Goal: Information Seeking & Learning: Learn about a topic

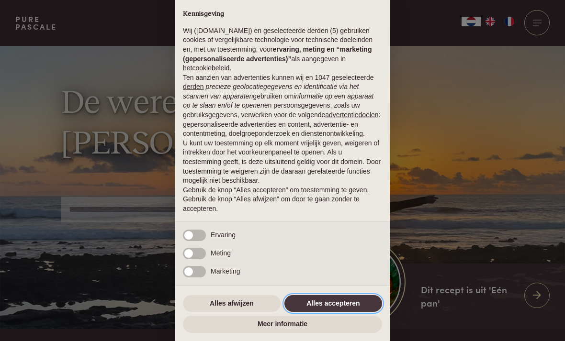
click at [346, 303] on button "Alles accepteren" at bounding box center [333, 303] width 98 height 17
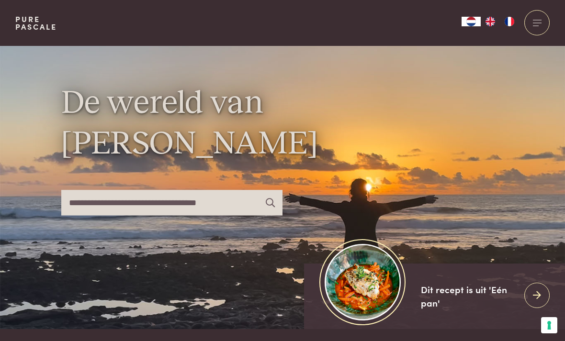
click at [536, 23] on div at bounding box center [536, 22] width 25 height 25
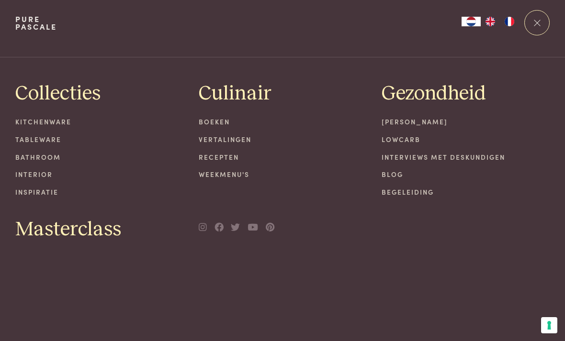
click at [223, 122] on link "Boeken" at bounding box center [283, 122] width 168 height 10
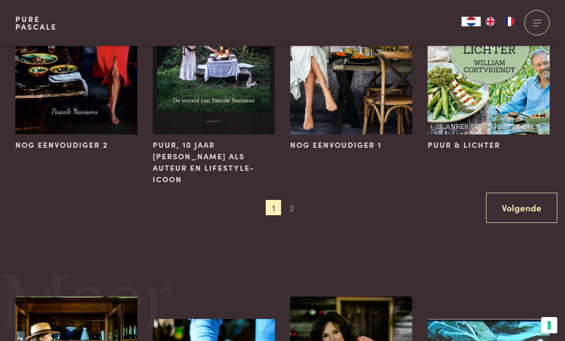
click at [295, 200] on span "2" at bounding box center [291, 207] width 15 height 15
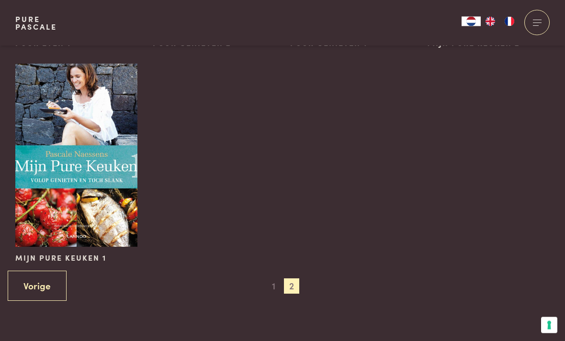
scroll to position [518, 0]
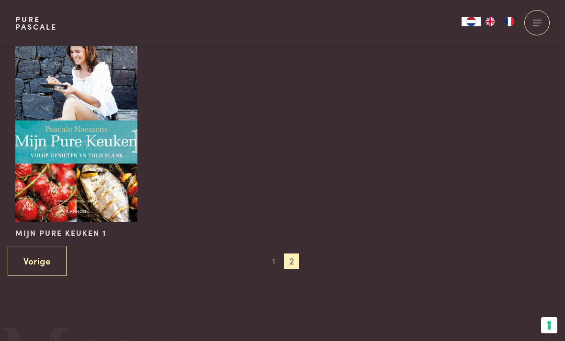
click at [79, 157] on img at bounding box center [76, 130] width 122 height 183
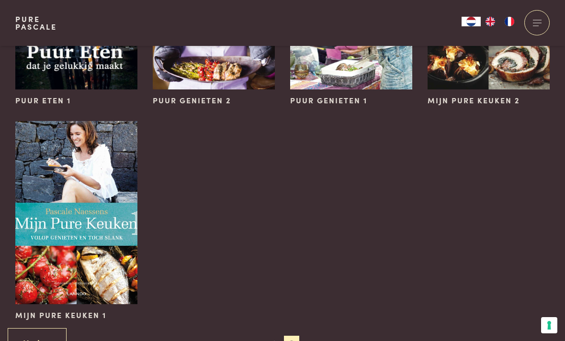
scroll to position [309, 0]
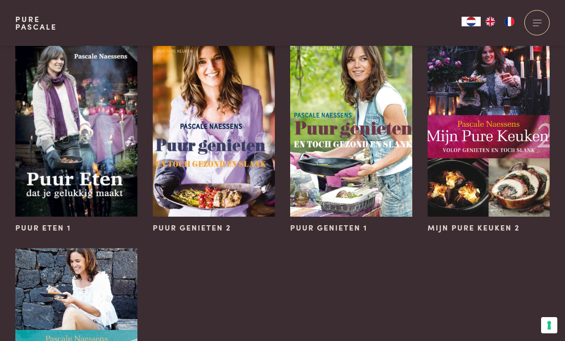
click at [479, 166] on img at bounding box center [488, 125] width 122 height 183
click at [376, 166] on img at bounding box center [351, 125] width 122 height 183
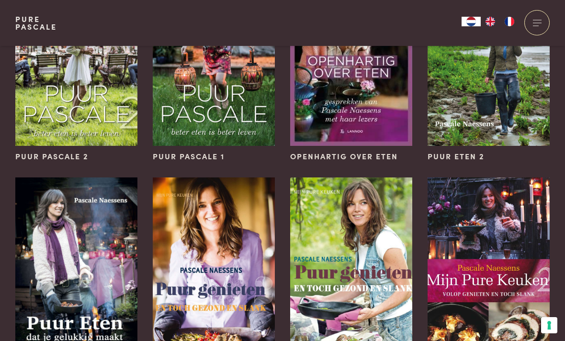
scroll to position [295, 0]
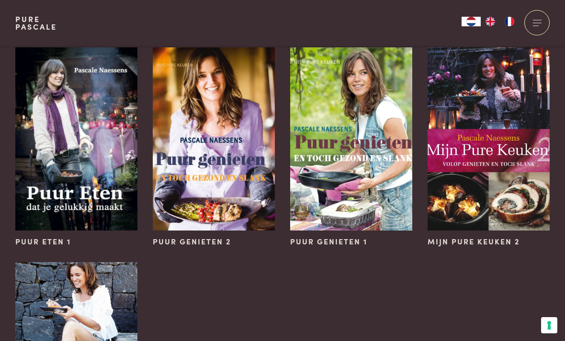
click at [255, 191] on img at bounding box center [214, 138] width 122 height 183
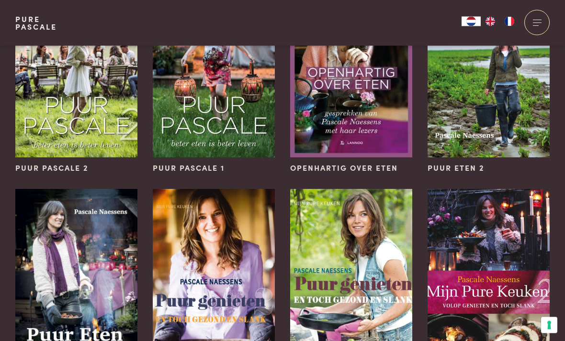
scroll to position [154, 0]
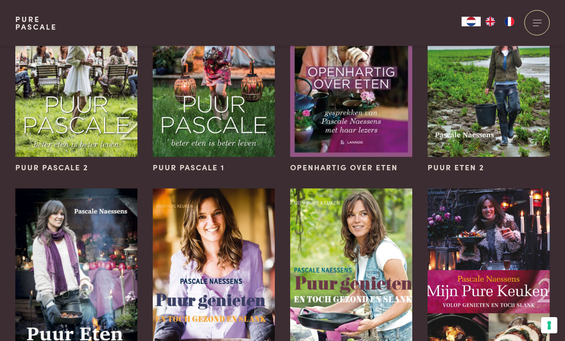
click at [101, 303] on img at bounding box center [76, 280] width 122 height 183
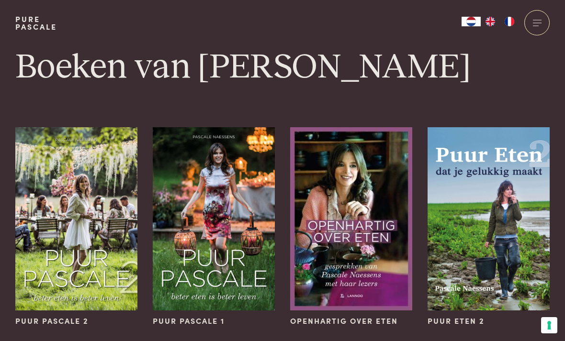
scroll to position [184, 0]
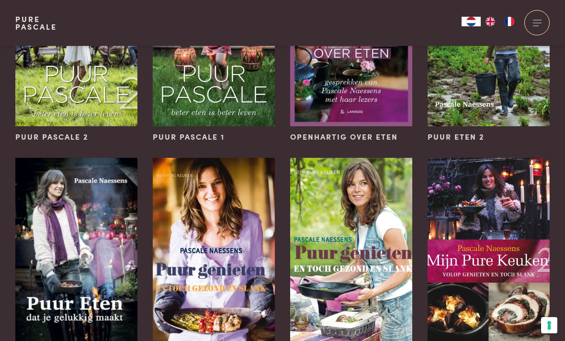
click at [511, 95] on img at bounding box center [488, 34] width 122 height 183
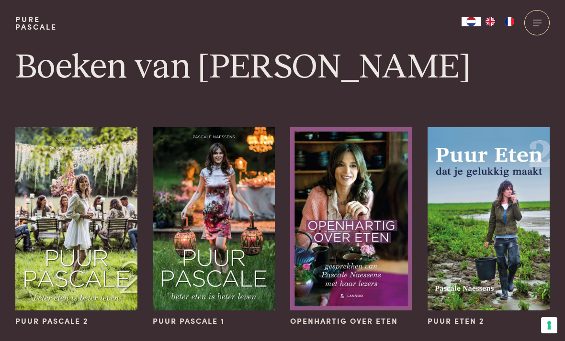
click at [380, 198] on img at bounding box center [351, 218] width 122 height 183
click at [245, 223] on img at bounding box center [214, 218] width 122 height 183
click at [96, 233] on img at bounding box center [76, 218] width 122 height 183
click at [353, 205] on img at bounding box center [351, 218] width 122 height 183
click at [338, 230] on img at bounding box center [351, 218] width 122 height 183
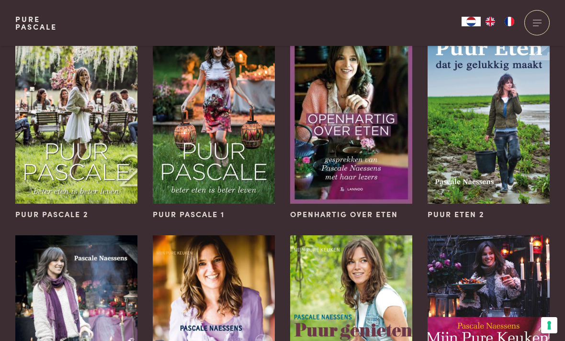
scroll to position [457, 0]
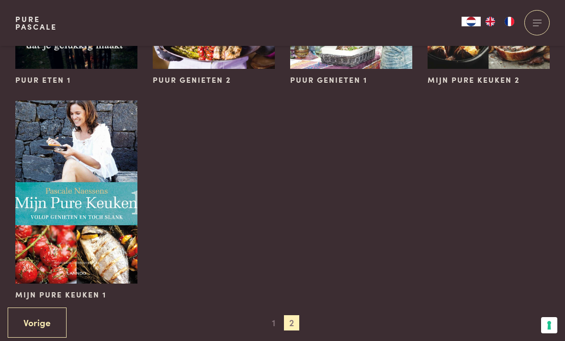
click at [274, 324] on span "1" at bounding box center [273, 322] width 15 height 15
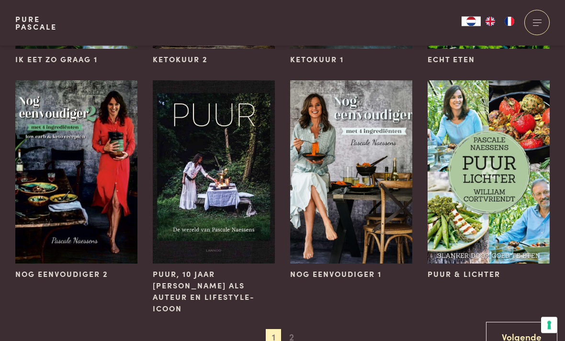
scroll to position [738, 0]
click at [487, 182] on img at bounding box center [488, 171] width 122 height 183
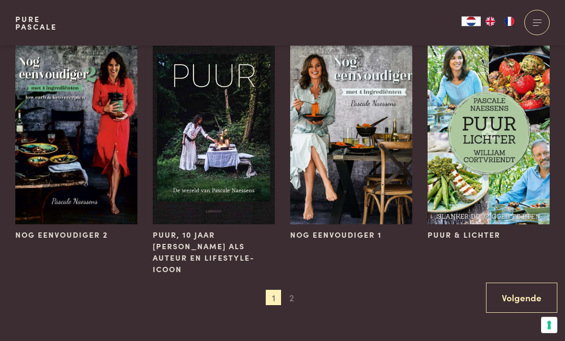
scroll to position [777, 0]
click at [381, 166] on img at bounding box center [351, 132] width 122 height 183
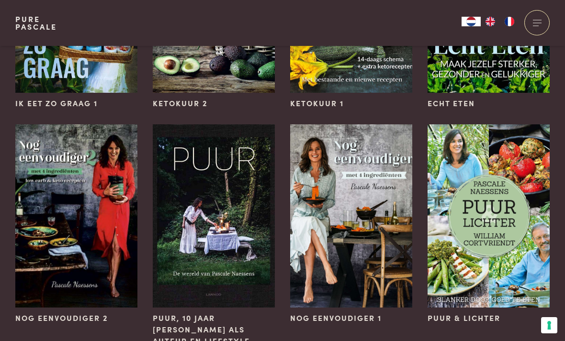
scroll to position [718, 0]
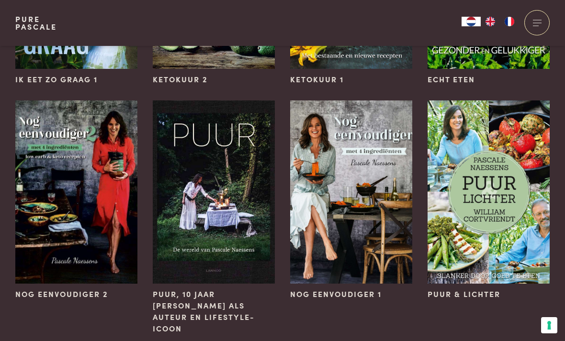
click at [249, 217] on img at bounding box center [214, 192] width 122 height 183
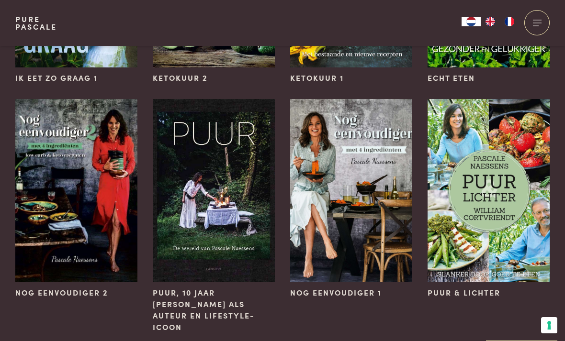
scroll to position [744, 0]
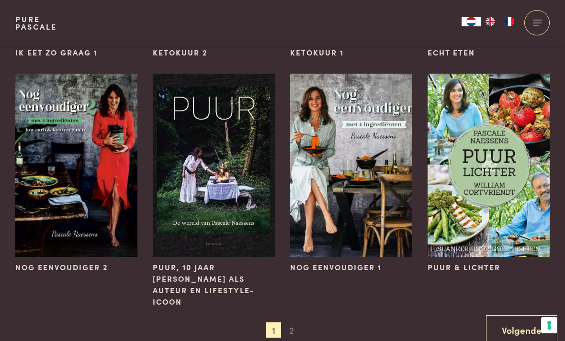
click at [60, 154] on img at bounding box center [76, 165] width 122 height 183
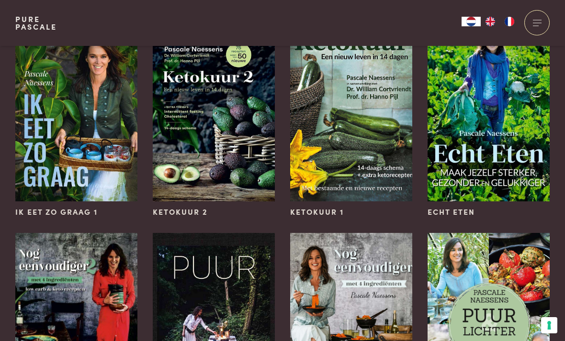
scroll to position [585, 0]
click at [479, 136] on img at bounding box center [488, 109] width 122 height 183
click at [377, 135] on img at bounding box center [351, 109] width 122 height 183
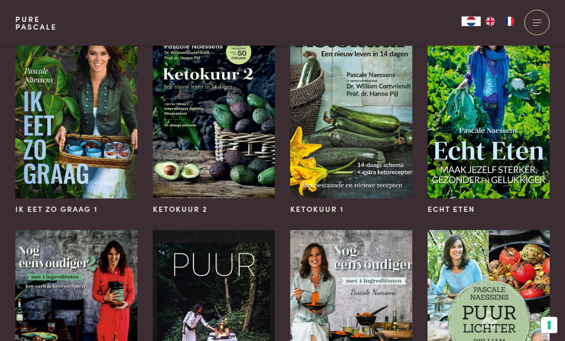
scroll to position [588, 0]
click at [176, 147] on img at bounding box center [214, 106] width 122 height 183
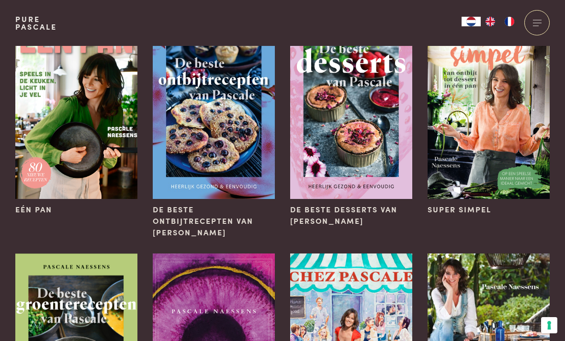
scroll to position [316, 0]
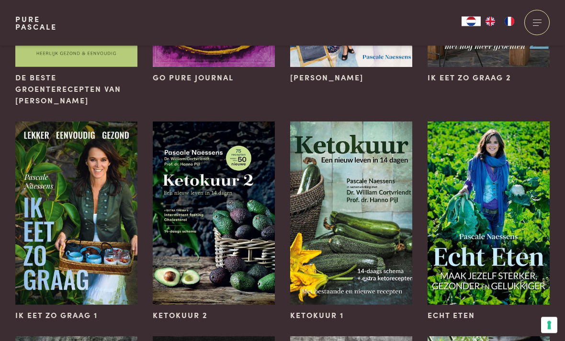
scroll to position [482, 0]
click at [68, 175] on img at bounding box center [76, 213] width 122 height 183
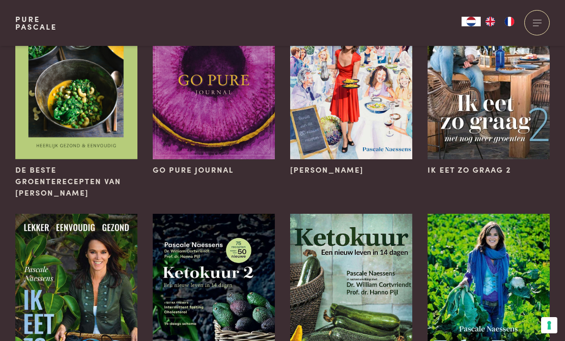
scroll to position [390, 0]
click at [495, 101] on img at bounding box center [488, 67] width 122 height 183
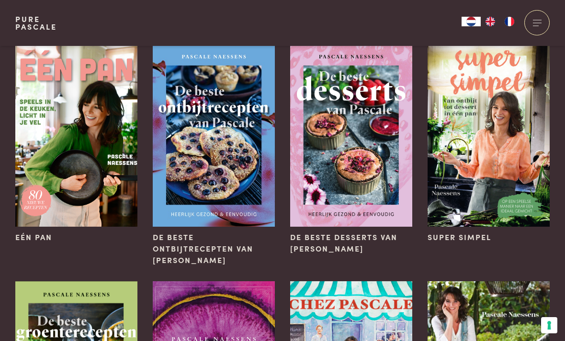
scroll to position [313, 0]
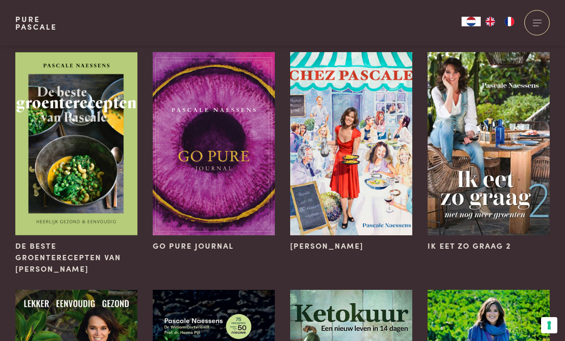
click at [377, 210] on img at bounding box center [351, 143] width 122 height 183
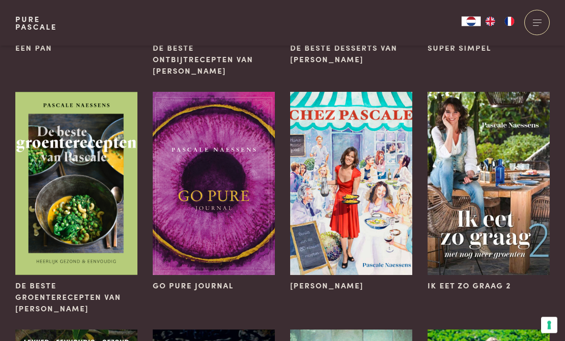
scroll to position [273, 0]
click at [220, 188] on img at bounding box center [214, 183] width 122 height 183
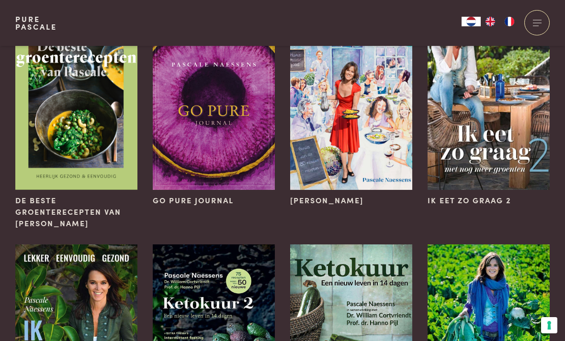
scroll to position [404, 0]
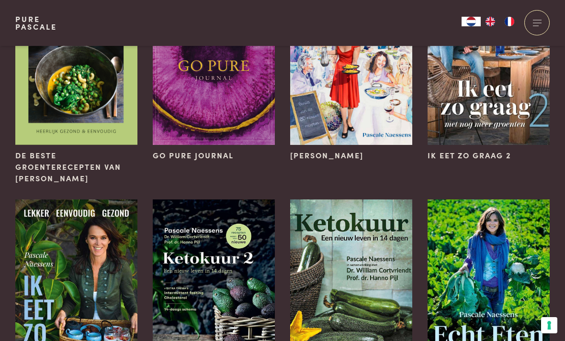
click at [62, 113] on img at bounding box center [76, 53] width 122 height 183
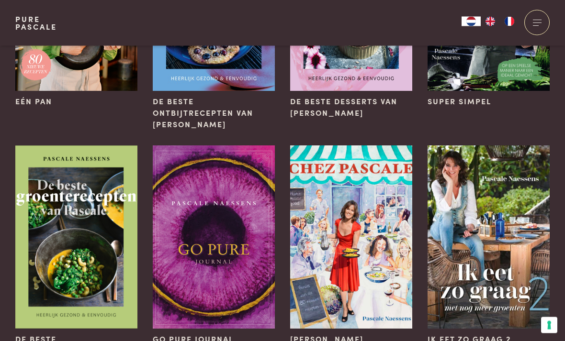
scroll to position [220, 0]
click at [73, 202] on img at bounding box center [76, 237] width 122 height 183
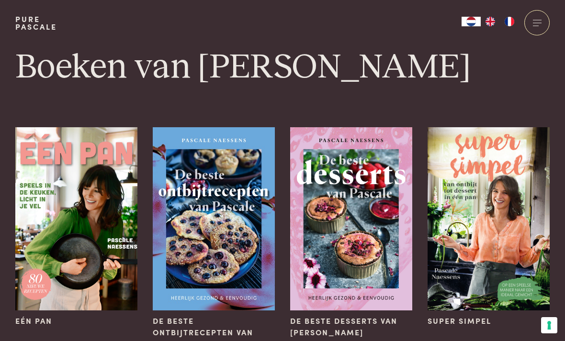
scroll to position [26, 0]
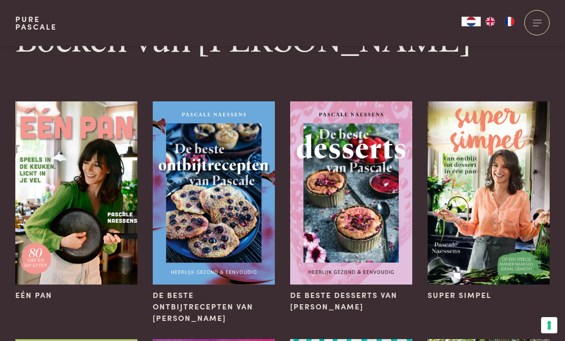
click at [483, 175] on img at bounding box center [488, 192] width 122 height 183
click at [357, 232] on img at bounding box center [351, 192] width 122 height 183
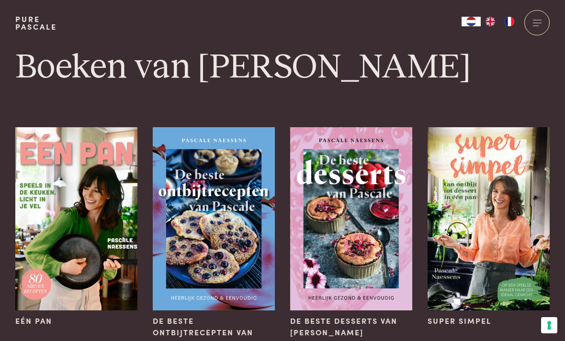
click at [249, 238] on img at bounding box center [214, 218] width 122 height 183
click at [59, 183] on img at bounding box center [76, 218] width 122 height 183
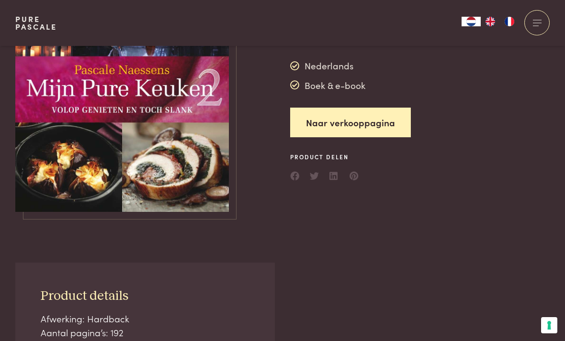
scroll to position [76, 0]
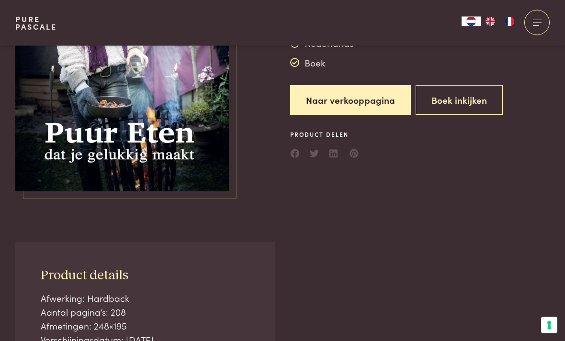
scroll to position [30, 0]
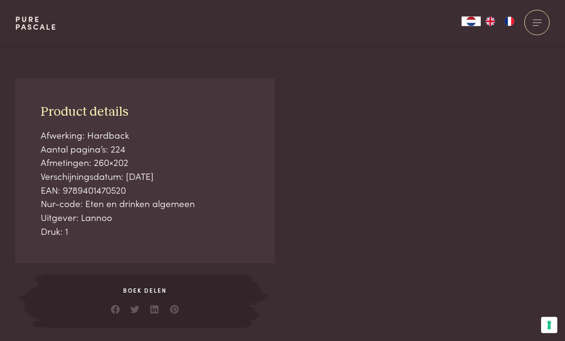
scroll to position [305, 0]
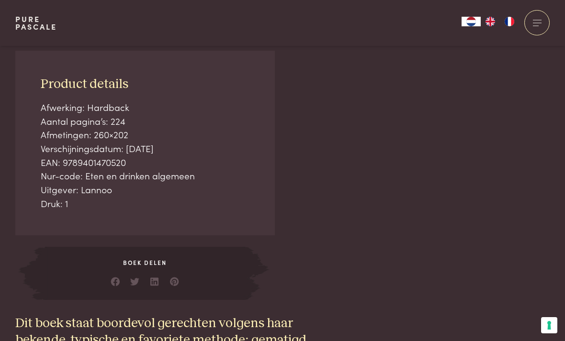
scroll to position [336, 0]
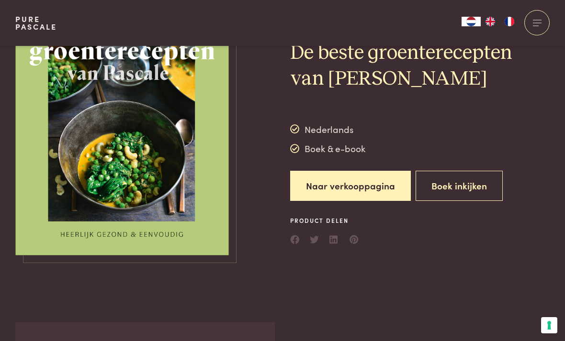
scroll to position [31, 0]
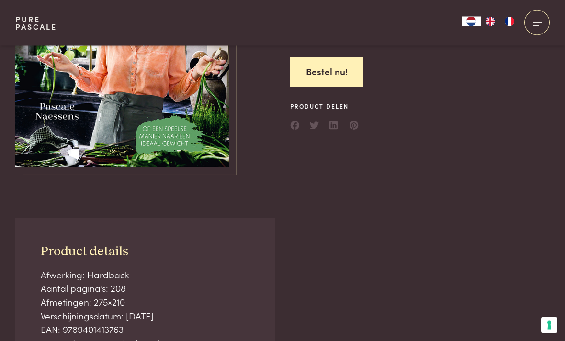
scroll to position [147, 0]
